Goal: Information Seeking & Learning: Learn about a topic

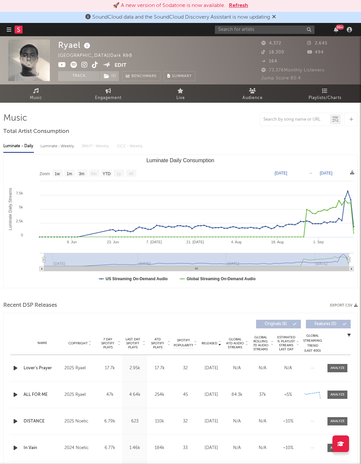
select select "1w"
click at [247, 30] on input "text" at bounding box center [265, 30] width 100 height 8
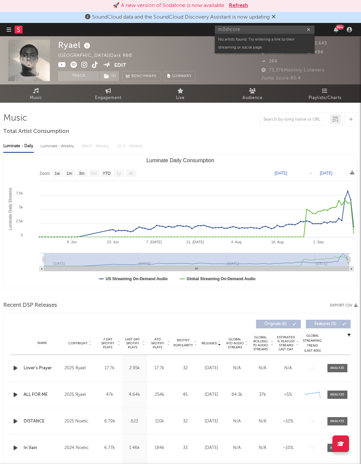
click at [247, 30] on input "m0shcore" at bounding box center [265, 30] width 100 height 8
click at [234, 30] on input "m0shcore" at bounding box center [265, 30] width 100 height 8
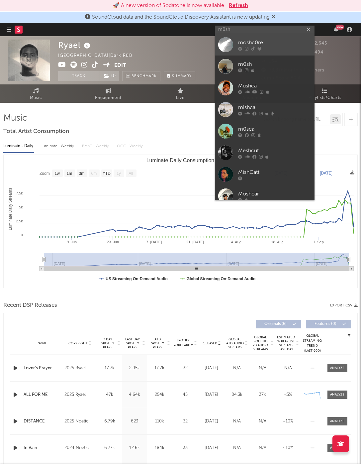
type input "m0sh"
click at [252, 41] on div "moshc0re" at bounding box center [274, 43] width 73 height 8
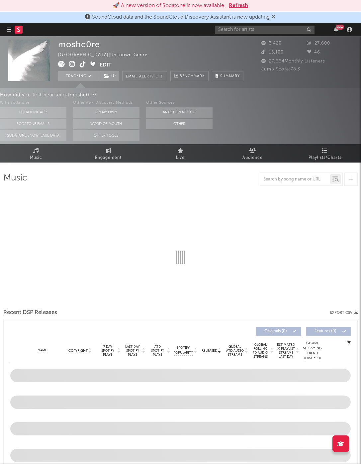
select select "1w"
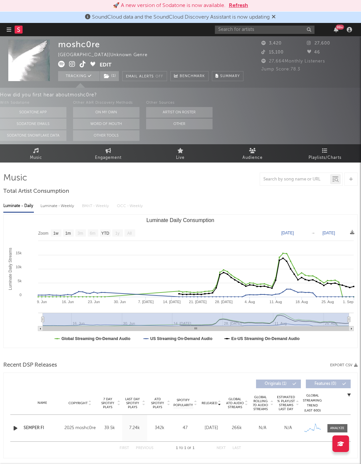
click at [240, 7] on button "Refresh" at bounding box center [238, 6] width 19 height 8
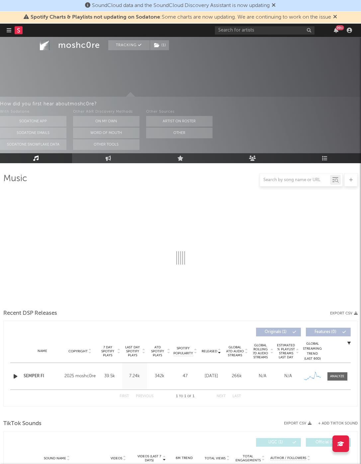
select select "1w"
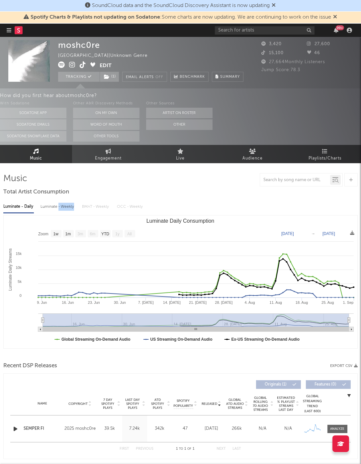
click at [58, 209] on div "Luminate - Weekly" at bounding box center [58, 206] width 35 height 11
select select "1w"
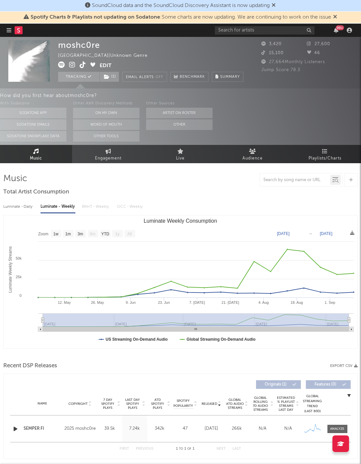
click at [32, 211] on div "Luminate - Daily" at bounding box center [18, 206] width 31 height 11
select select "1w"
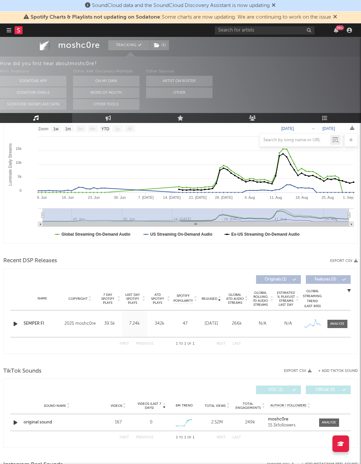
scroll to position [130, 0]
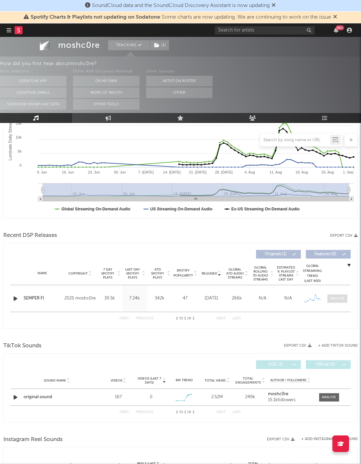
click at [344, 299] on div at bounding box center [338, 298] width 14 height 5
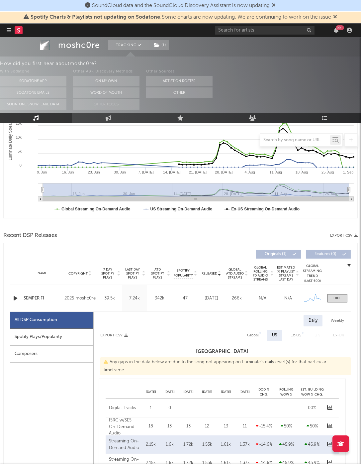
select select "1w"
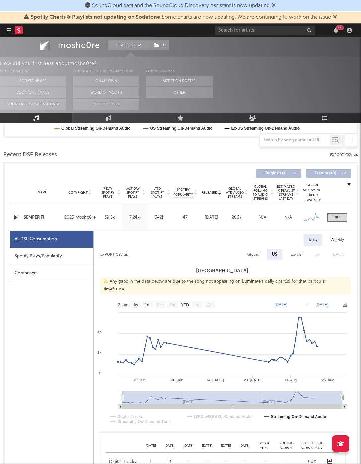
scroll to position [249, 0]
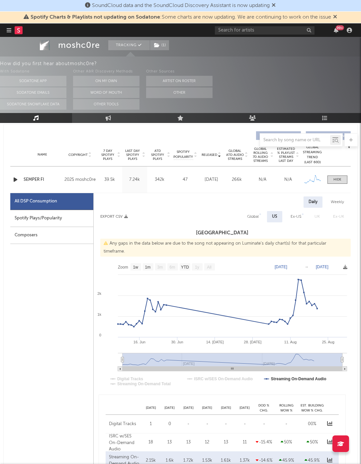
click at [334, 202] on div "Weekly" at bounding box center [337, 201] width 23 height 11
select select "1w"
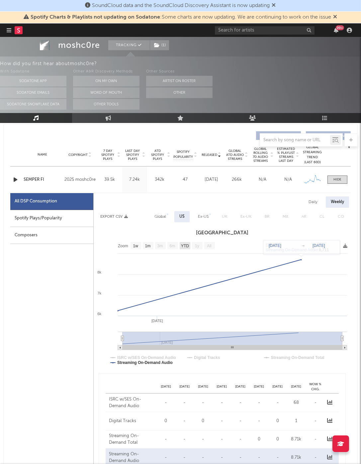
click at [185, 244] on text "YTD" at bounding box center [185, 246] width 8 height 5
select select "YTD"
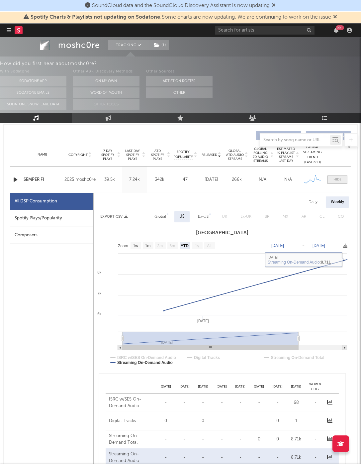
click at [341, 178] on div at bounding box center [338, 179] width 8 height 5
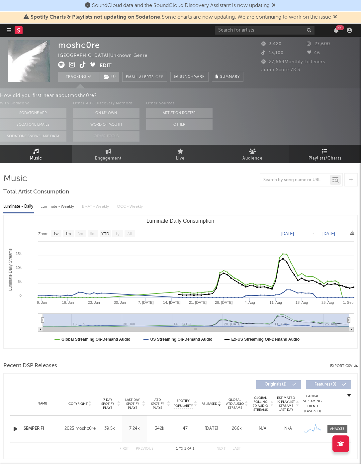
scroll to position [0, 0]
click at [318, 148] on link "Playlists/Charts" at bounding box center [325, 154] width 72 height 18
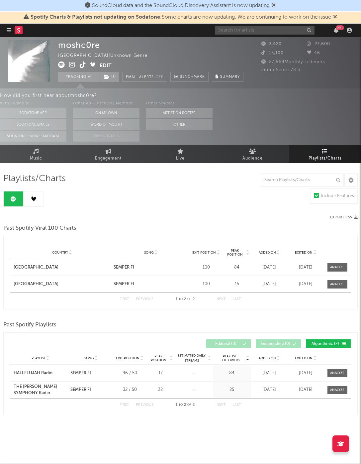
click at [254, 33] on input "text" at bounding box center [265, 30] width 100 height 8
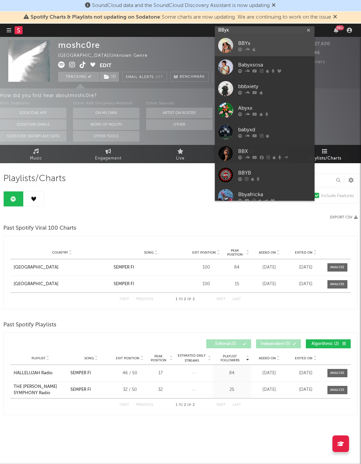
type input "BByx"
click at [274, 50] on div at bounding box center [274, 50] width 73 height 4
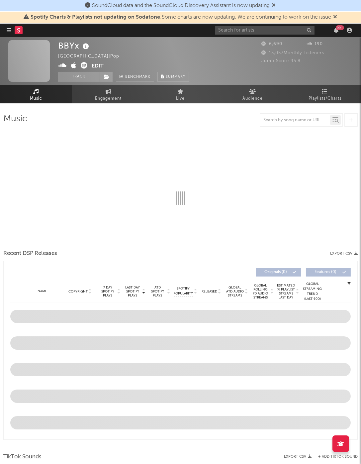
select select "6m"
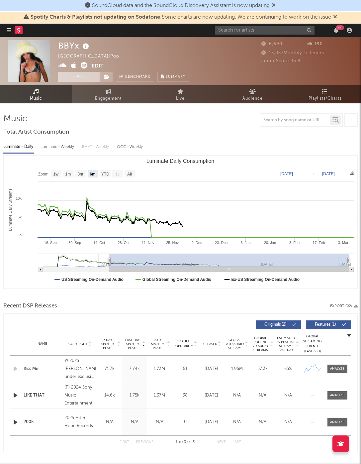
click at [79, 74] on button "Track" at bounding box center [79, 77] width 42 height 10
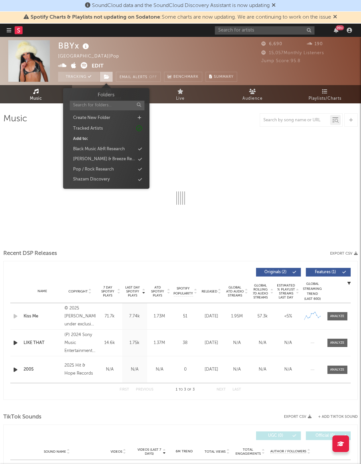
click at [106, 74] on icon at bounding box center [107, 76] width 6 height 5
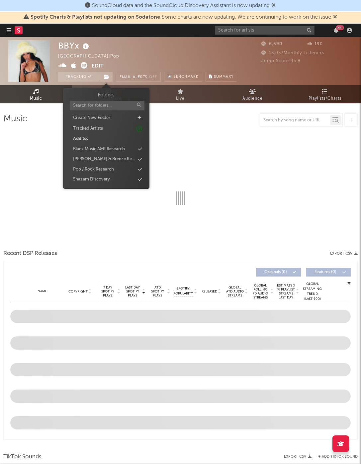
select select "6m"
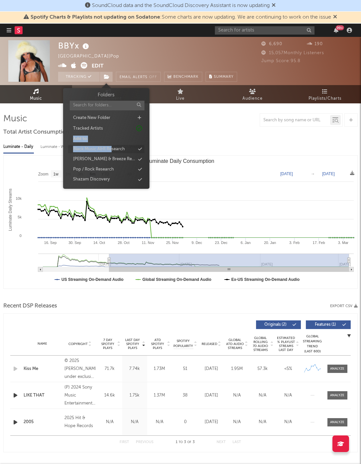
drag, startPoint x: 107, startPoint y: 126, endPoint x: 109, endPoint y: 146, distance: 20.0
click at [110, 147] on div "Folders Create New Folder Tracked Artists Add to: Black Music A&R Research Harr…" at bounding box center [106, 137] width 76 height 92
click at [79, 166] on div "Pop / Rock Research" at bounding box center [93, 169] width 41 height 7
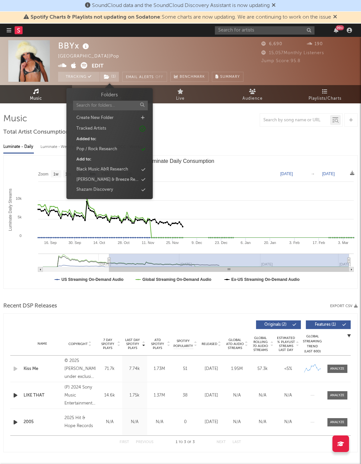
drag, startPoint x: 225, startPoint y: 125, endPoint x: 221, endPoint y: 125, distance: 4.3
click at [226, 125] on div at bounding box center [180, 119] width 355 height 13
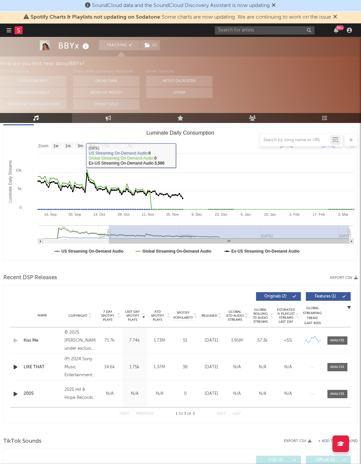
scroll to position [89, 0]
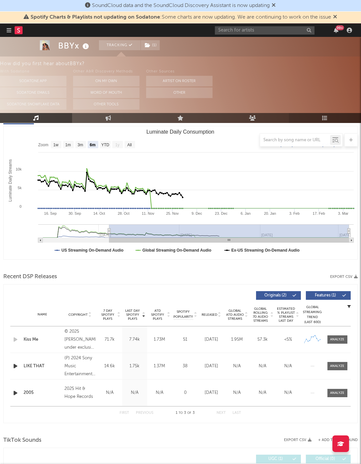
click at [325, 116] on icon at bounding box center [325, 117] width 6 height 5
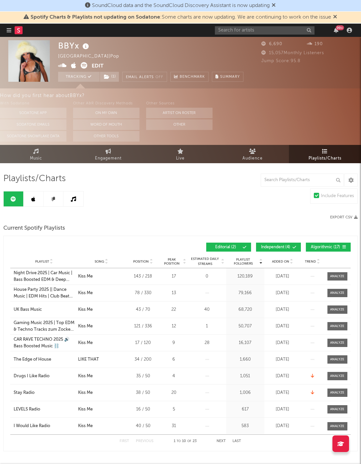
click at [277, 242] on div "Playlist Followers Playlist Song Position Peak Position Playlist Followers Adde…" at bounding box center [180, 247] width 341 height 16
click at [283, 247] on span "Independent ( 4 )" at bounding box center [276, 247] width 31 height 4
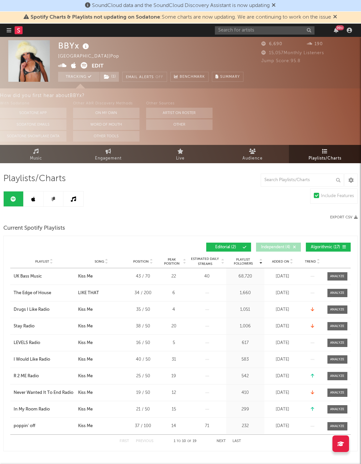
click at [340, 249] on span "Algorithmic ( 17 )" at bounding box center [325, 247] width 31 height 4
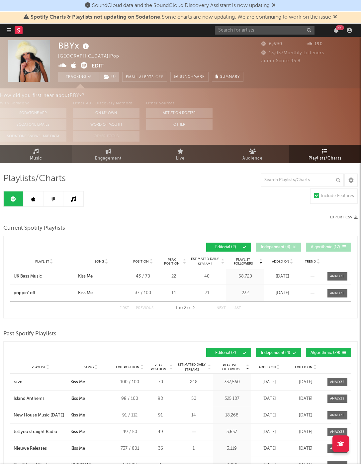
click at [40, 149] on link "Music" at bounding box center [36, 154] width 72 height 18
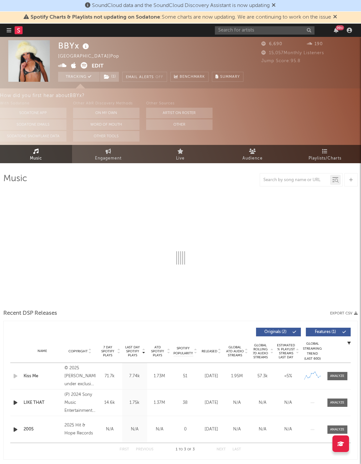
select select "6m"
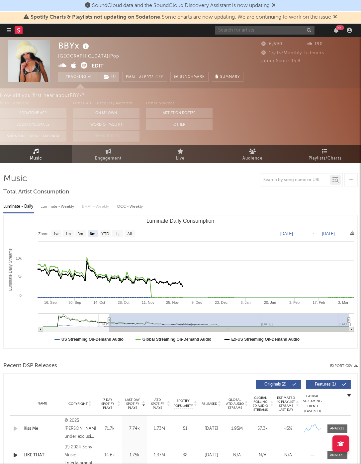
click at [266, 27] on input "text" at bounding box center [265, 30] width 100 height 8
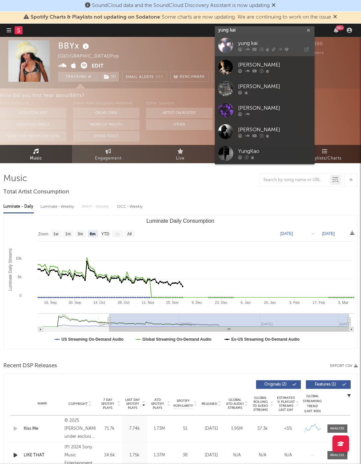
type input "yung kai"
click at [251, 40] on div "yung kai" at bounding box center [274, 44] width 73 height 8
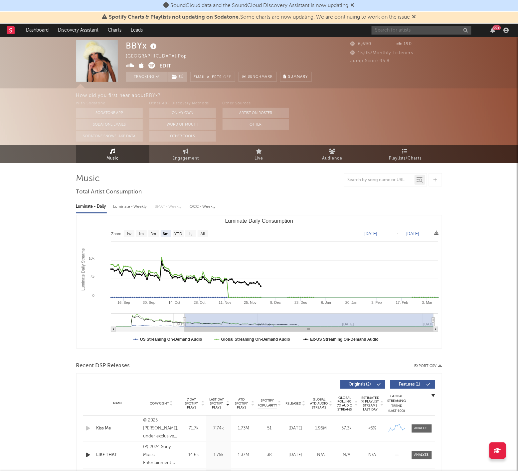
click at [361, 33] on input "text" at bounding box center [421, 30] width 100 height 8
drag, startPoint x: 404, startPoint y: 36, endPoint x: 420, endPoint y: 25, distance: 19.5
click at [361, 25] on div "Glands 99 +" at bounding box center [441, 30] width 140 height 13
click at [361, 27] on input "Glands" at bounding box center [421, 30] width 100 height 8
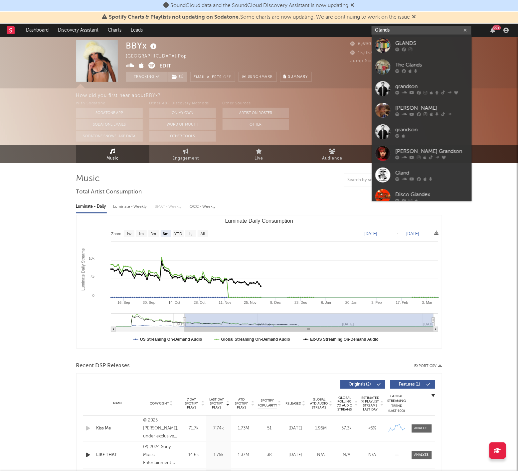
click at [361, 27] on input "Glands" at bounding box center [421, 30] width 100 height 8
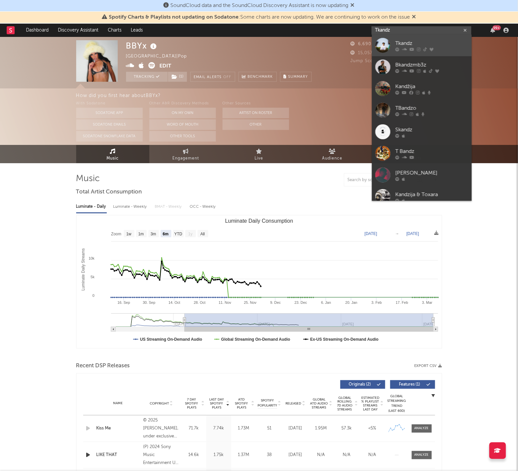
type input "Tkandz"
click at [361, 46] on link "Tkandz" at bounding box center [422, 46] width 100 height 22
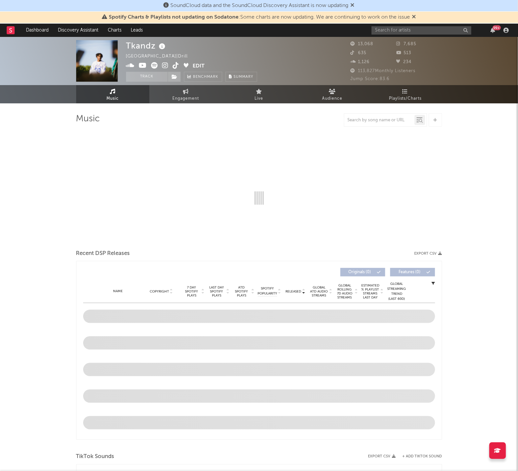
select select "6m"
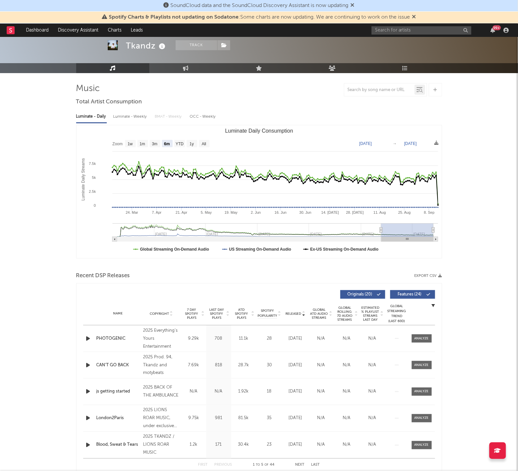
scroll to position [37, 0]
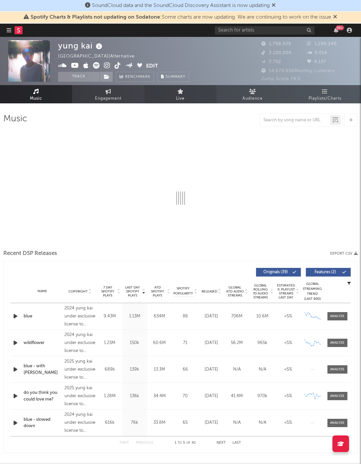
select select "6m"
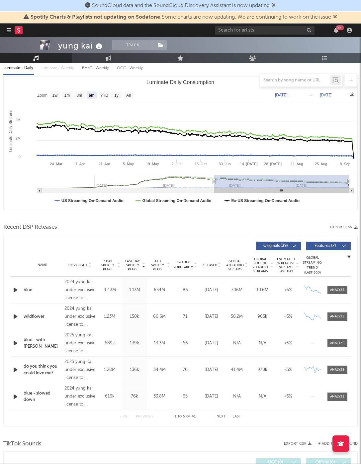
scroll to position [85, 0]
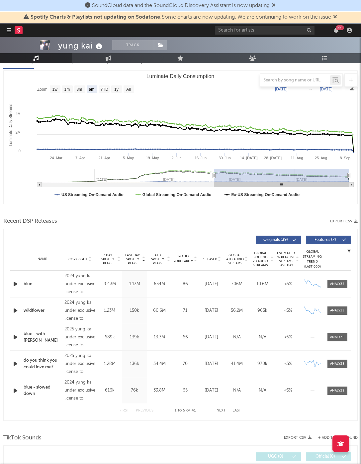
click at [205, 258] on span "Released" at bounding box center [210, 259] width 16 height 4
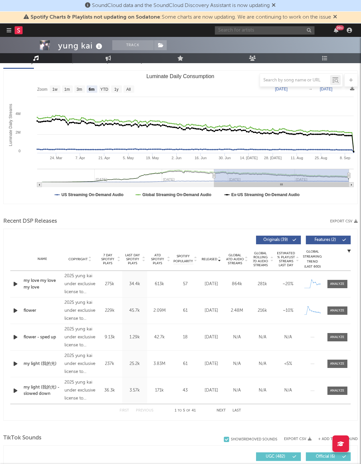
click at [239, 29] on input "text" at bounding box center [265, 30] width 100 height 8
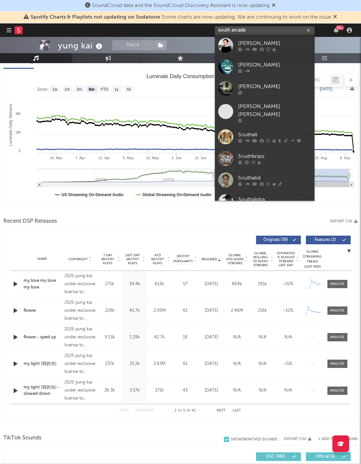
drag, startPoint x: 261, startPoint y: 41, endPoint x: 232, endPoint y: 27, distance: 32.1
click at [232, 27] on input "south arcade" at bounding box center [265, 30] width 100 height 8
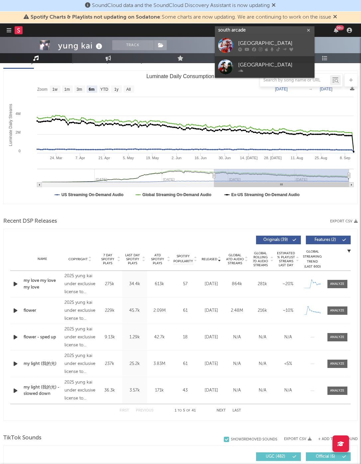
type input "south arcade"
click at [260, 37] on link "[GEOGRAPHIC_DATA]" at bounding box center [265, 46] width 100 height 22
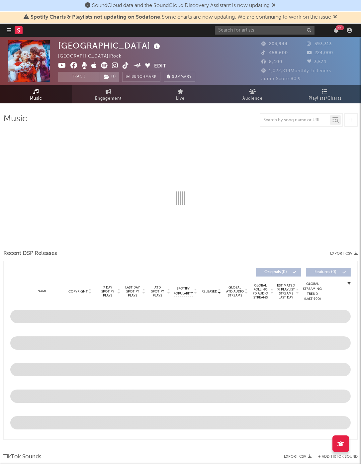
select select "6m"
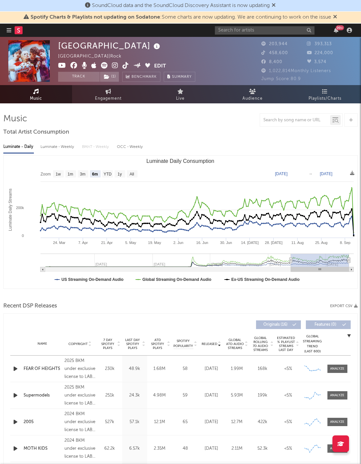
click at [213, 338] on div "Name Copyright Label Album Names Composer Names 7 Day Spotify Plays Last Day Sp…" at bounding box center [180, 343] width 341 height 23
click at [213, 344] on span "Released" at bounding box center [210, 344] width 16 height 4
click at [232, 27] on input "text" at bounding box center [265, 30] width 100 height 8
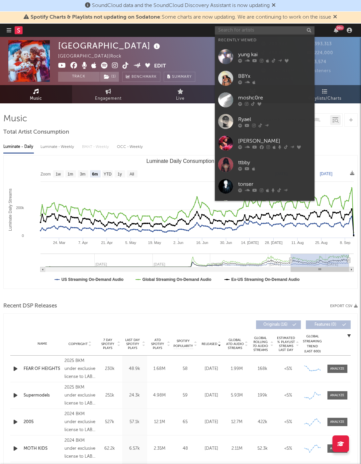
click at [232, 27] on input "text" at bounding box center [265, 30] width 100 height 8
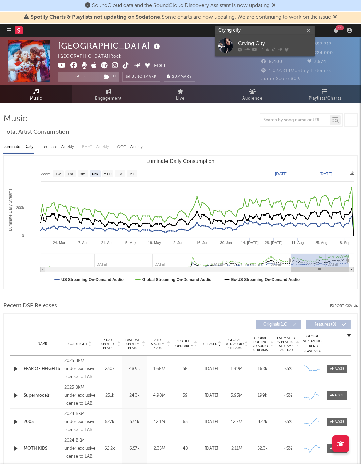
type input "Crying city"
click at [239, 45] on div "Crying City" at bounding box center [274, 44] width 73 height 8
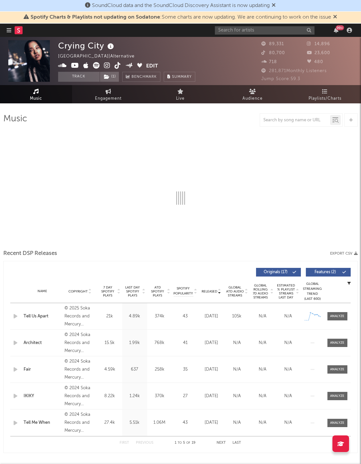
select select "6m"
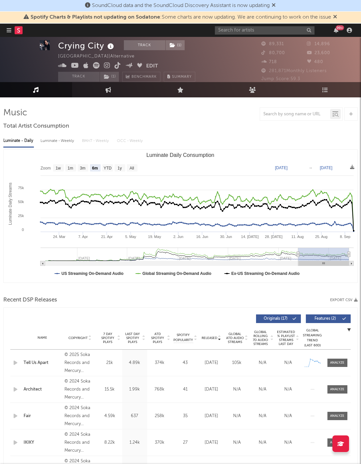
scroll to position [7, 0]
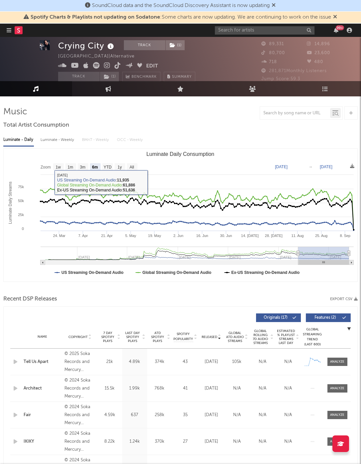
click at [244, 21] on span "Spotify Charts & Playlists not updating on Sodatone : Some charts are now updat…" at bounding box center [181, 17] width 314 height 8
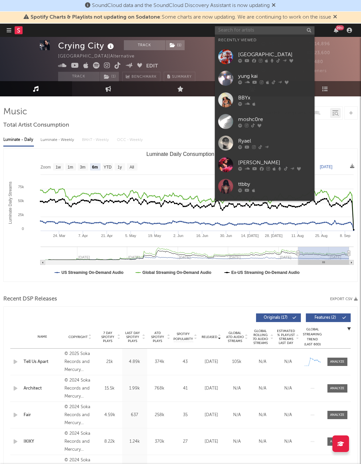
click at [244, 32] on input "text" at bounding box center [265, 30] width 100 height 8
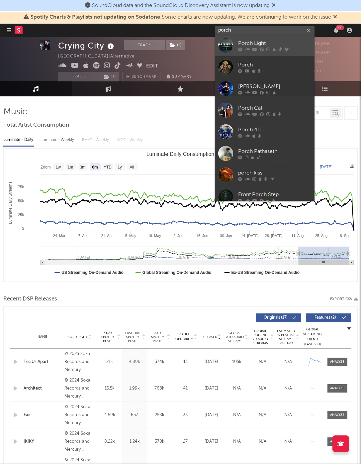
type input "porch"
click at [259, 43] on div "Porch Light" at bounding box center [274, 44] width 73 height 8
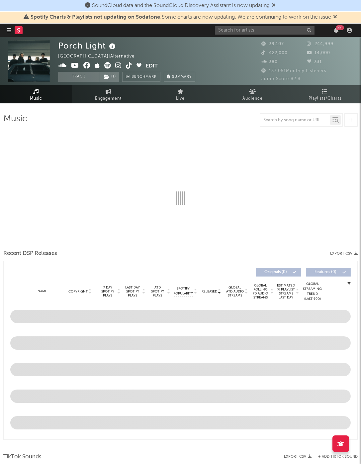
select select "6m"
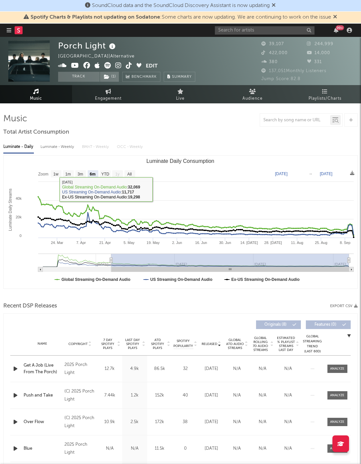
click at [50, 149] on div "Luminate - Weekly" at bounding box center [58, 146] width 35 height 11
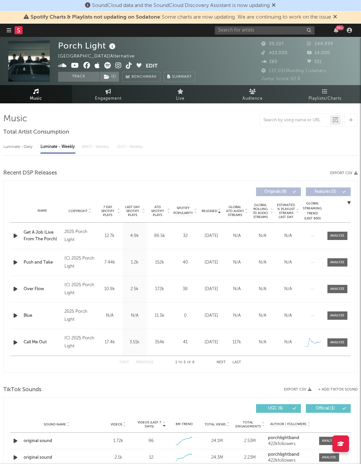
select select "6m"
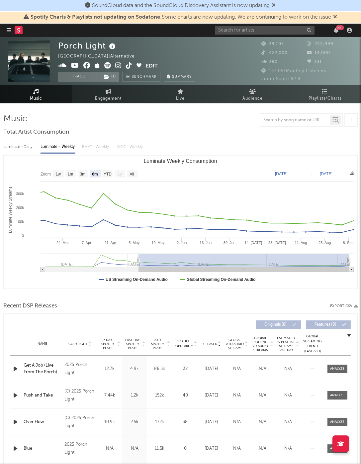
click at [14, 145] on div "Luminate - Daily" at bounding box center [18, 146] width 31 height 11
select select "6m"
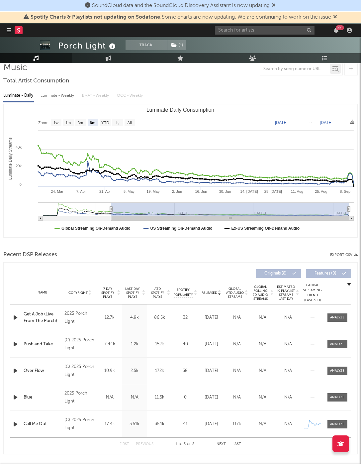
scroll to position [80, 0]
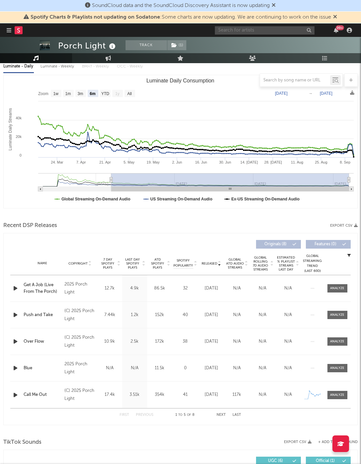
click at [238, 30] on input "text" at bounding box center [265, 30] width 100 height 8
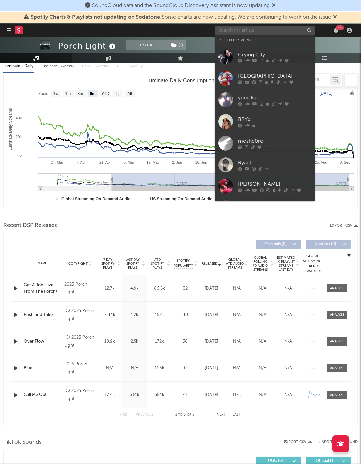
paste input "[URL][DOMAIN_NAME]"
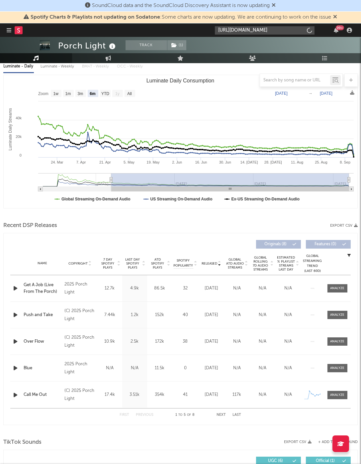
click at [238, 30] on input "[URL][DOMAIN_NAME]" at bounding box center [265, 30] width 100 height 8
click at [254, 27] on input "[URL][DOMAIN_NAME]" at bounding box center [265, 30] width 100 height 8
type input "[URL][DOMAIN_NAME]"
click at [241, 42] on div "Fadess" at bounding box center [274, 46] width 73 height 8
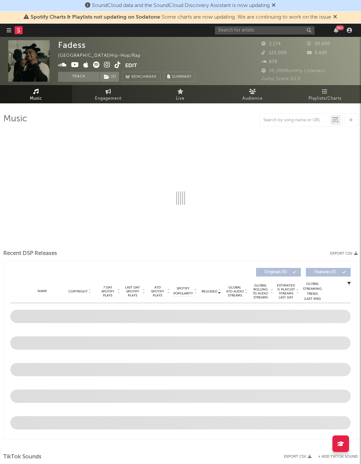
select select "6m"
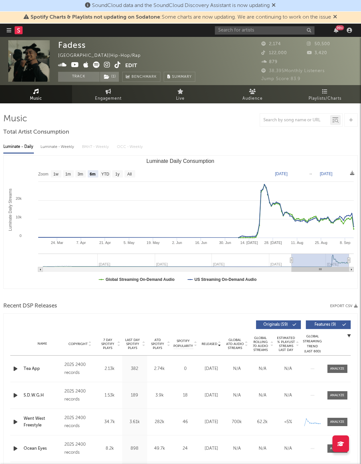
click at [57, 145] on div "Luminate - Weekly" at bounding box center [58, 146] width 35 height 11
select select "1w"
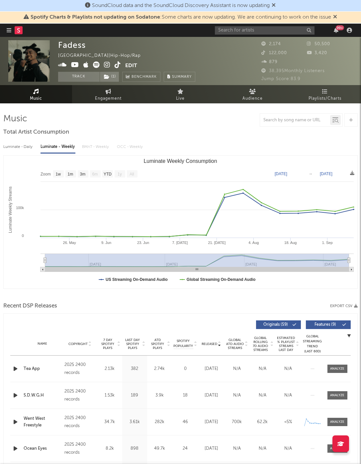
click at [23, 146] on div "Luminate - Daily" at bounding box center [18, 146] width 31 height 11
select select "6m"
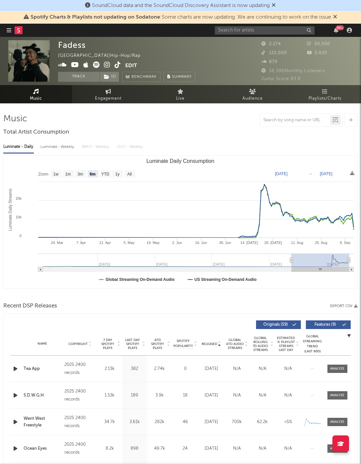
click at [104, 62] on icon at bounding box center [107, 64] width 6 height 7
click at [258, 29] on input "text" at bounding box center [265, 30] width 100 height 8
type input "[PERSON_NAME]"
click at [274, 41] on div "[PERSON_NAME]" at bounding box center [274, 44] width 73 height 8
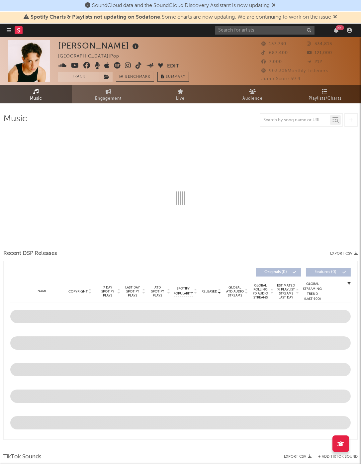
select select "6m"
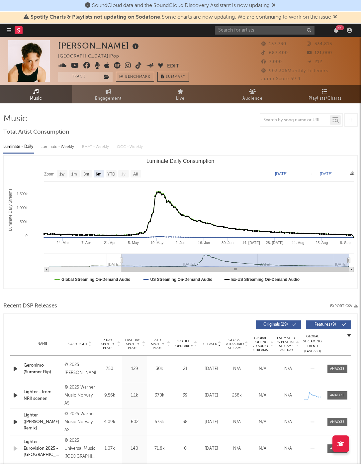
click at [59, 152] on div "Luminate - Weekly" at bounding box center [58, 146] width 35 height 11
select select "6m"
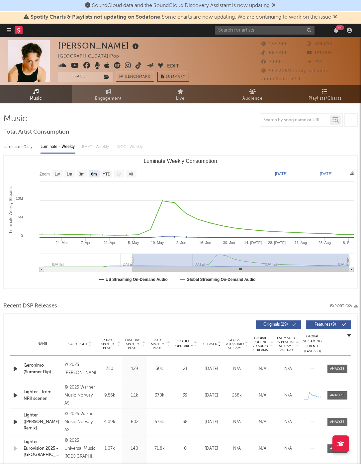
click at [18, 149] on div "Luminate - Daily" at bounding box center [18, 146] width 31 height 11
select select "6m"
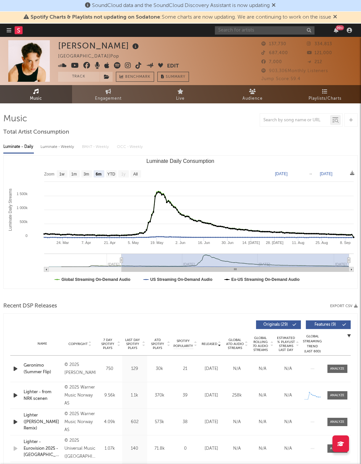
click at [223, 26] on input "text" at bounding box center [265, 30] width 100 height 8
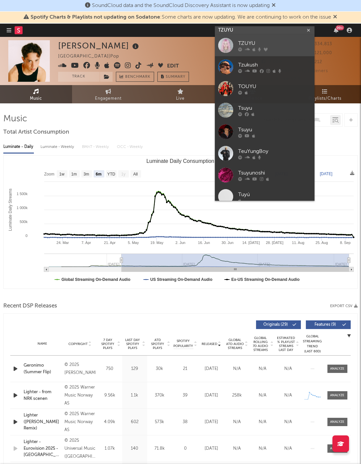
type input "TZUYU"
click at [256, 47] on div "TZUYU" at bounding box center [274, 44] width 73 height 8
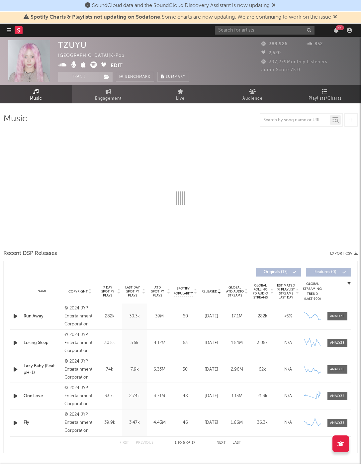
select select "6m"
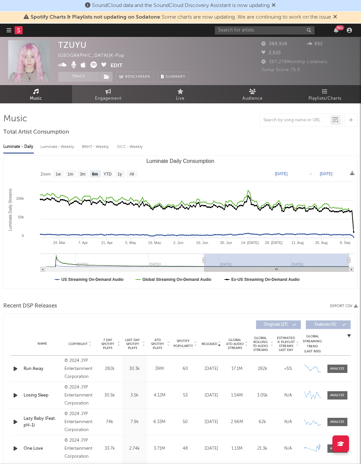
click at [50, 151] on div "Luminate - Weekly" at bounding box center [58, 146] width 35 height 11
select select "6m"
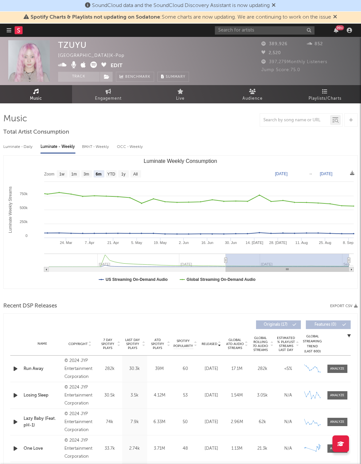
click at [25, 150] on div "Luminate - Daily" at bounding box center [18, 146] width 31 height 11
select select "6m"
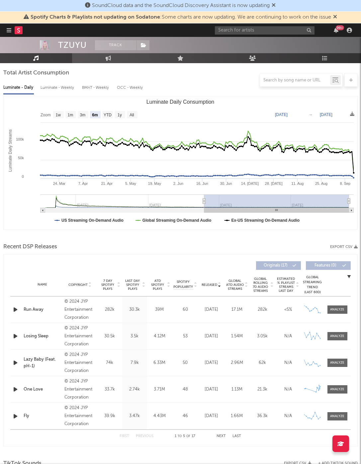
scroll to position [82, 0]
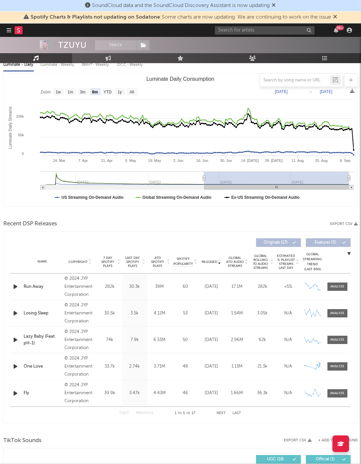
click at [209, 260] on span "Released" at bounding box center [210, 262] width 16 height 4
click at [212, 264] on div "Name Copyright Label Album Names Composer Names 7 Day Spotify Plays Last Day Sp…" at bounding box center [180, 261] width 341 height 23
click at [213, 261] on span "Released" at bounding box center [210, 262] width 16 height 4
click at [212, 261] on span "Released" at bounding box center [210, 262] width 16 height 4
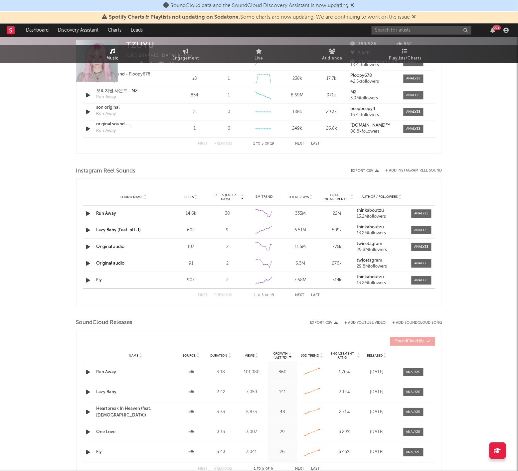
scroll to position [0, 0]
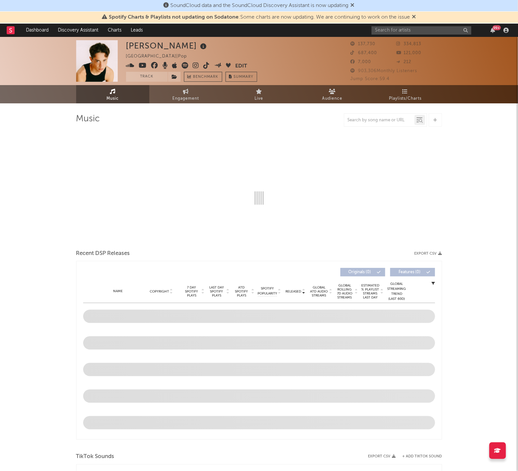
select select "6m"
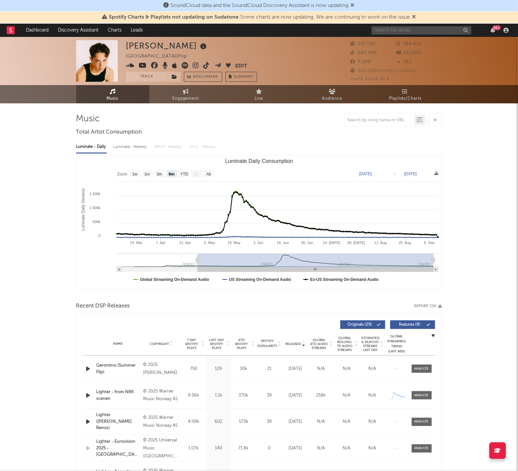
click at [361, 34] on input "text" at bounding box center [421, 30] width 100 height 8
paste input "[URL][DOMAIN_NAME]"
type input "[URL][DOMAIN_NAME]"
click at [361, 37] on link "Tkandz" at bounding box center [422, 46] width 100 height 22
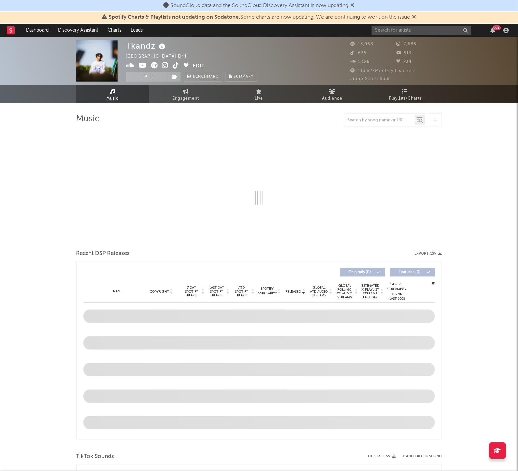
select select "6m"
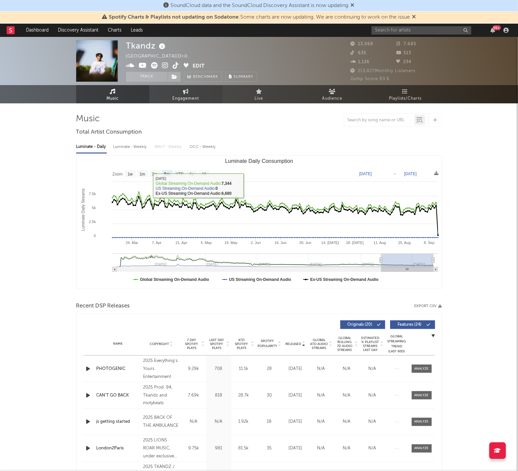
click at [182, 97] on span "Engagement" at bounding box center [186, 99] width 27 height 8
select select "1w"
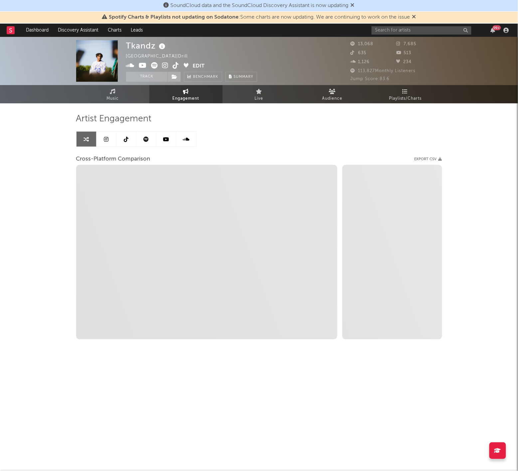
select select "1m"
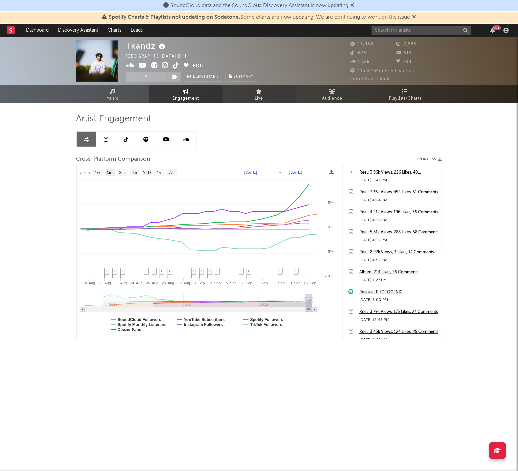
click at [261, 102] on span "Live" at bounding box center [259, 99] width 9 height 8
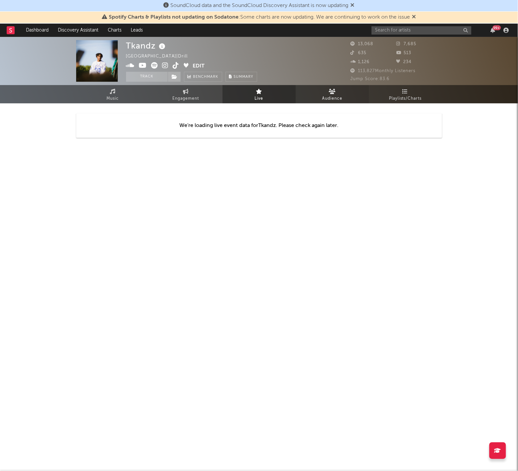
click at [336, 85] on link "Audience" at bounding box center [331, 94] width 73 height 18
